Goal: Task Accomplishment & Management: Use online tool/utility

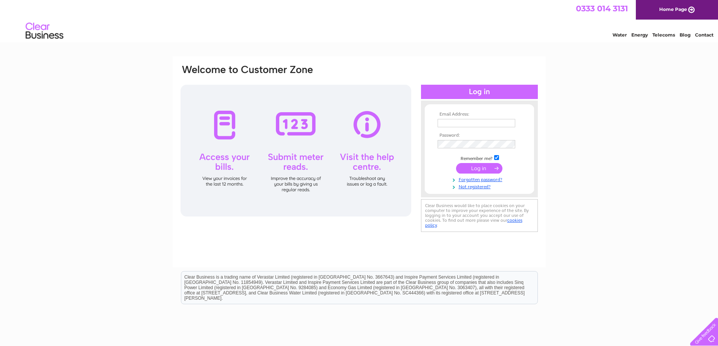
click at [455, 118] on td at bounding box center [478, 123] width 87 height 12
click at [457, 128] on td at bounding box center [478, 123] width 87 height 12
click at [457, 120] on input "text" at bounding box center [476, 123] width 78 height 8
type input "[PERSON_NAME][EMAIL_ADDRESS][PERSON_NAME][DOMAIN_NAME]"
click at [477, 167] on input "submit" at bounding box center [479, 168] width 46 height 11
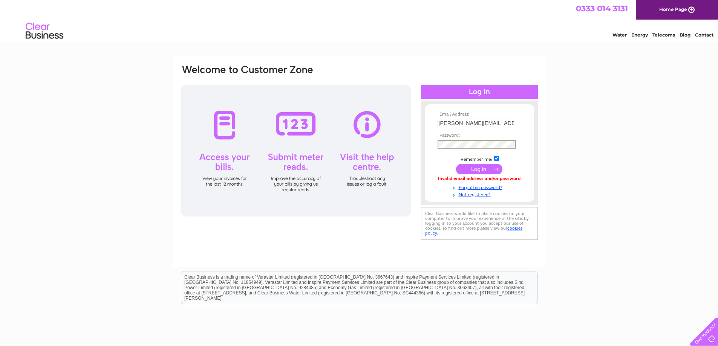
click at [475, 169] on input "submit" at bounding box center [479, 169] width 46 height 11
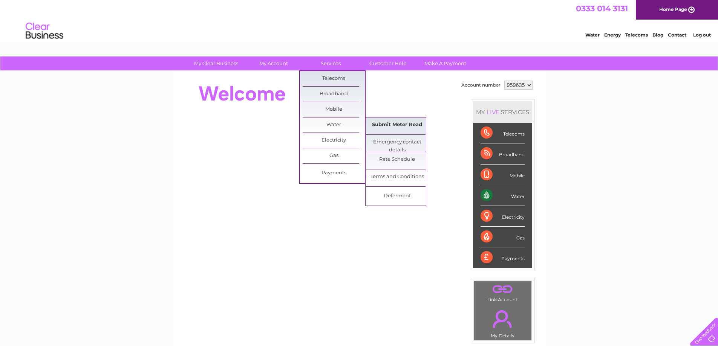
click at [397, 129] on link "Submit Meter Read" at bounding box center [397, 125] width 62 height 15
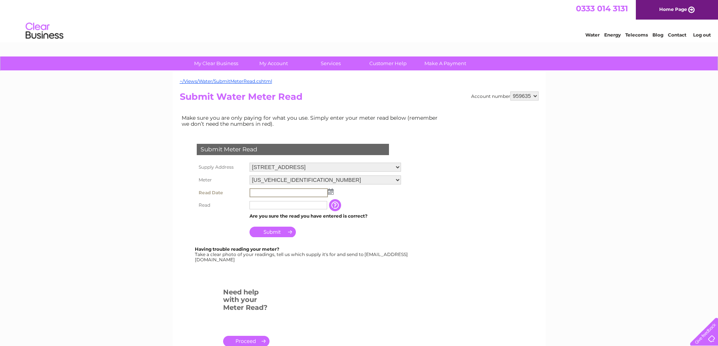
click at [292, 192] on input "text" at bounding box center [288, 192] width 78 height 9
click at [329, 191] on img at bounding box center [330, 191] width 6 height 6
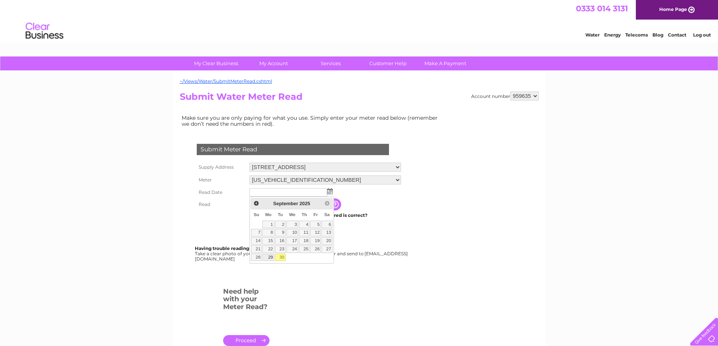
click at [268, 255] on link "29" at bounding box center [268, 258] width 12 height 8
type input "2025/09/29"
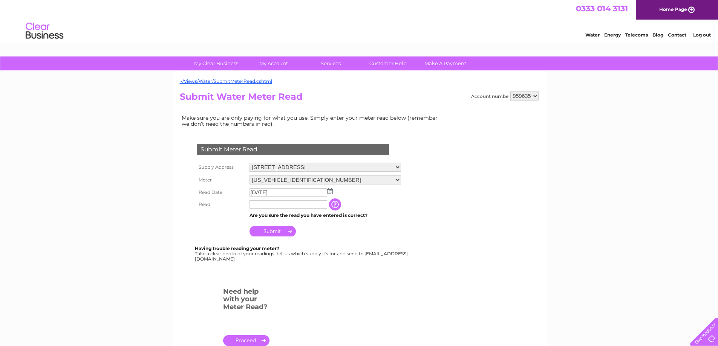
click at [264, 206] on input "text" at bounding box center [288, 204] width 78 height 8
type input "306"
click at [276, 230] on input "Submit" at bounding box center [272, 231] width 46 height 11
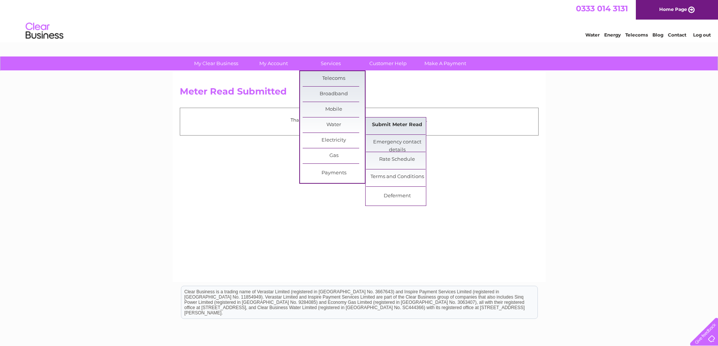
click at [389, 125] on link "Submit Meter Read" at bounding box center [397, 125] width 62 height 15
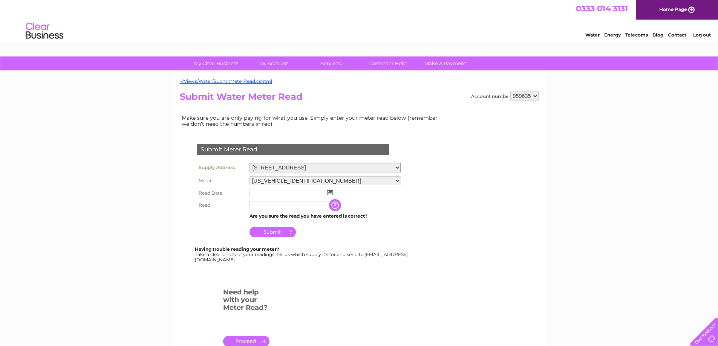
click at [401, 165] on select "[STREET_ADDRESS] [STREET_ADDRESS]" at bounding box center [324, 168] width 151 height 10
select select "546774"
click at [249, 163] on select "[STREET_ADDRESS] [STREET_ADDRESS]" at bounding box center [324, 168] width 151 height 10
click at [328, 193] on img at bounding box center [330, 191] width 6 height 6
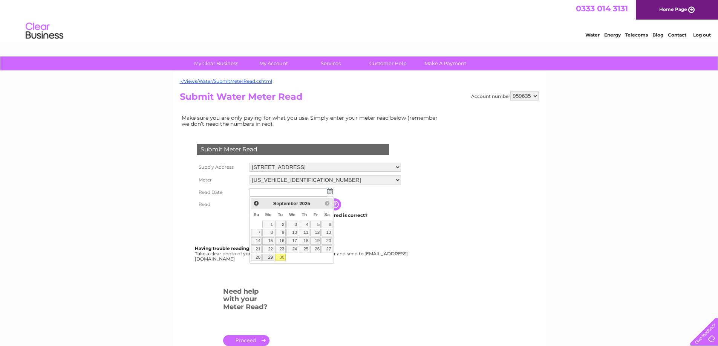
click at [270, 256] on link "29" at bounding box center [268, 258] width 12 height 8
type input "2025/09/29"
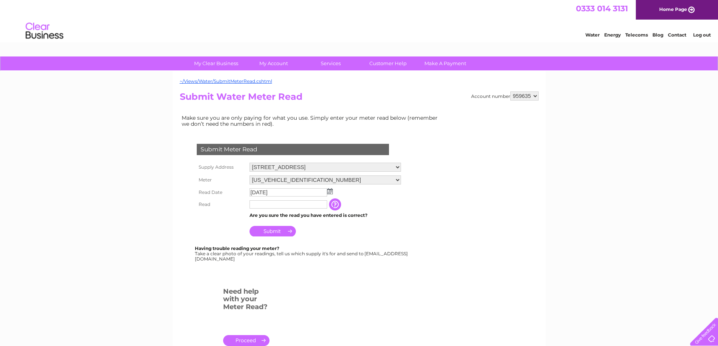
click at [276, 208] on input "text" at bounding box center [288, 204] width 78 height 8
type input "150"
click at [266, 228] on input "Submit" at bounding box center [272, 231] width 46 height 11
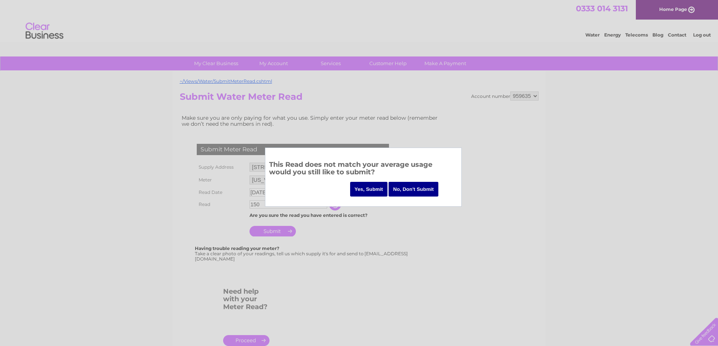
click at [375, 189] on input "Yes, Submit" at bounding box center [369, 189] width 38 height 15
